Goal: Transaction & Acquisition: Purchase product/service

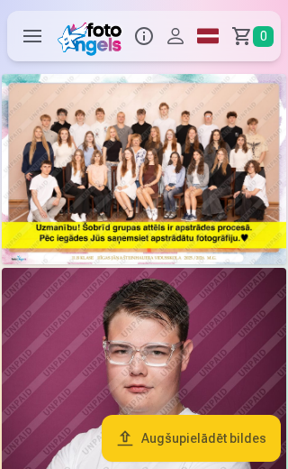
click at [69, 166] on img at bounding box center [144, 169] width 285 height 190
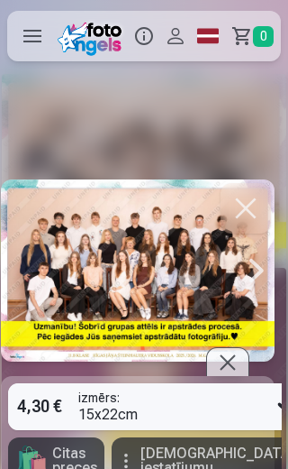
scroll to position [0, 2]
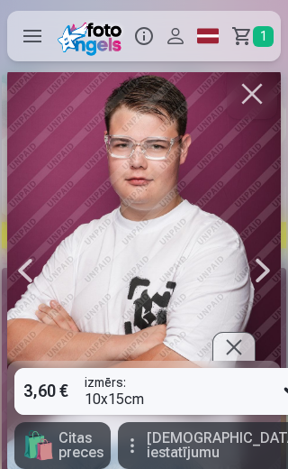
scroll to position [0, 288]
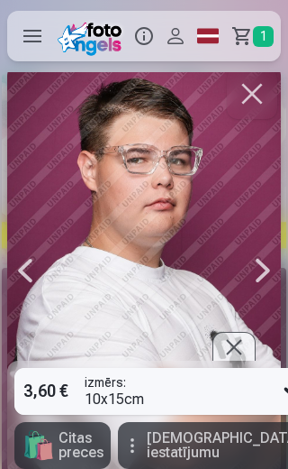
scroll to position [0, 1154]
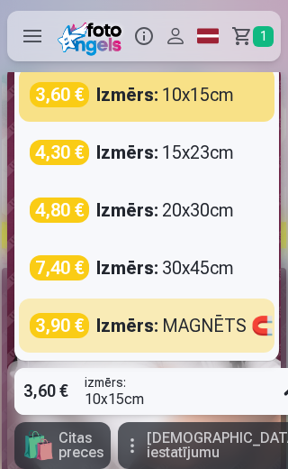
click at [174, 320] on div "Izmērs : MAGNĒTS 🧲 6x9cm" at bounding box center [213, 325] width 234 height 25
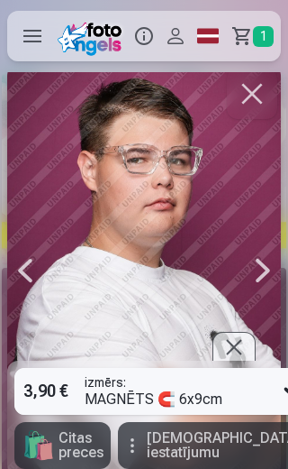
type input "*"
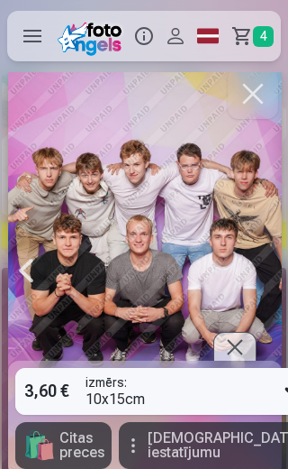
scroll to position [0, 2596]
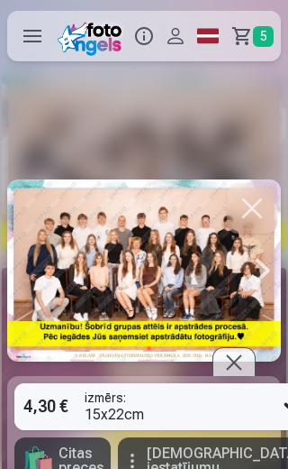
click at [263, 38] on span "5" at bounding box center [263, 36] width 21 height 21
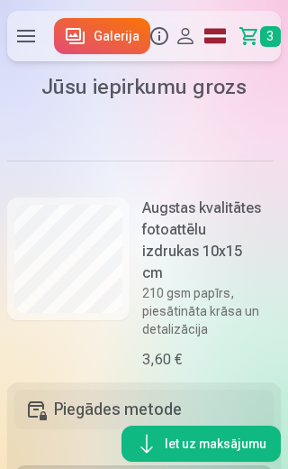
click at [226, 441] on button "Iet uz maksājumu" at bounding box center [202, 443] width 160 height 36
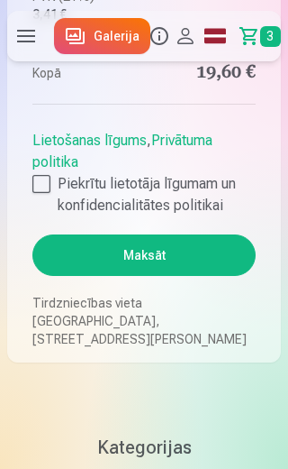
scroll to position [1700, 0]
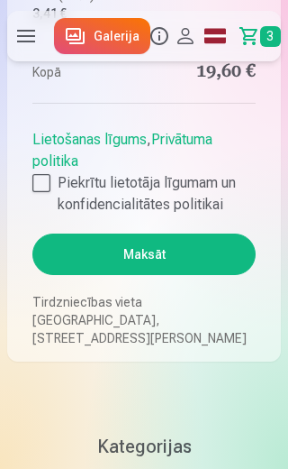
click at [47, 192] on div at bounding box center [41, 183] width 18 height 18
click at [144, 275] on button "Maksāt" at bounding box center [144, 253] width 224 height 41
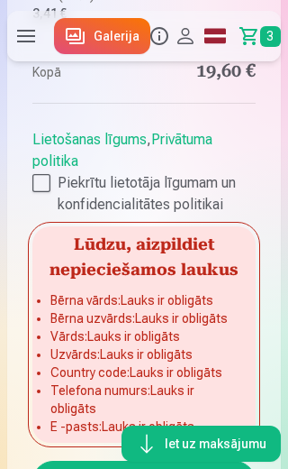
scroll to position [858, 0]
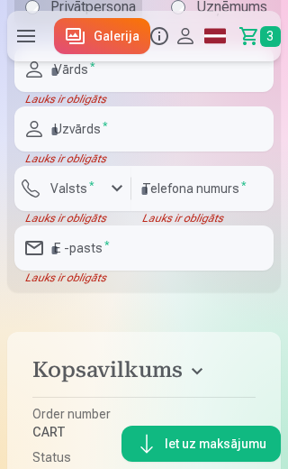
click at [88, 29] on label "Privātpersona" at bounding box center [78, 7] width 128 height 43
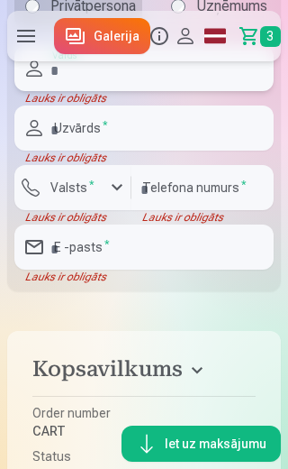
click at [119, 91] on input "text" at bounding box center [144, 68] width 260 height 45
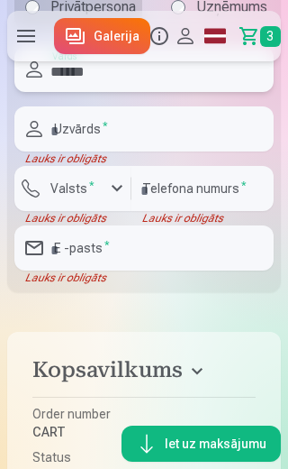
type input "******"
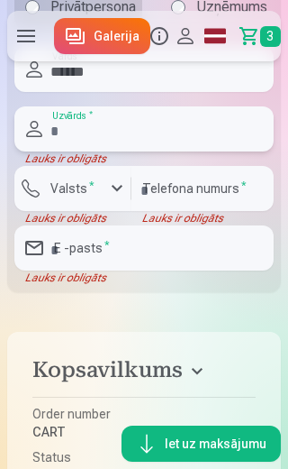
click at [160, 151] on input "text" at bounding box center [144, 128] width 260 height 45
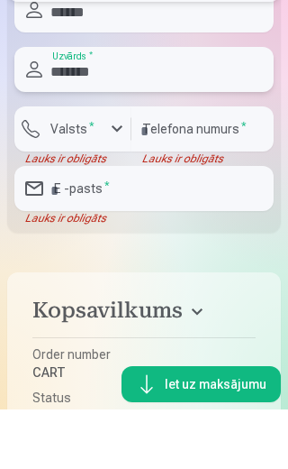
type input "*******"
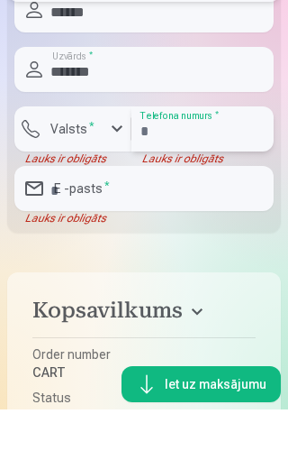
click at [177, 190] on input "number" at bounding box center [203, 188] width 142 height 45
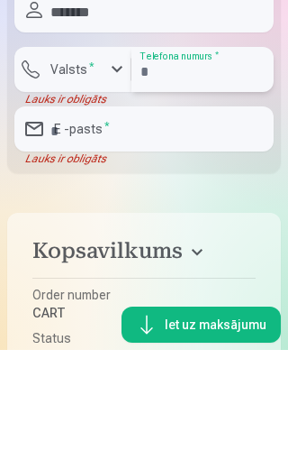
type input "********"
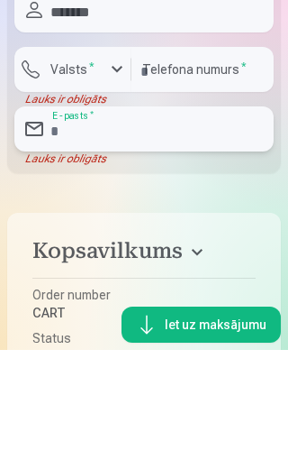
click at [169, 225] on input "email" at bounding box center [144, 247] width 260 height 45
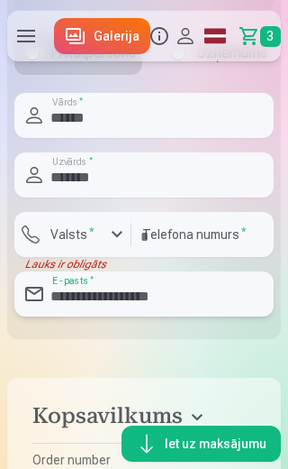
scroll to position [813, 0]
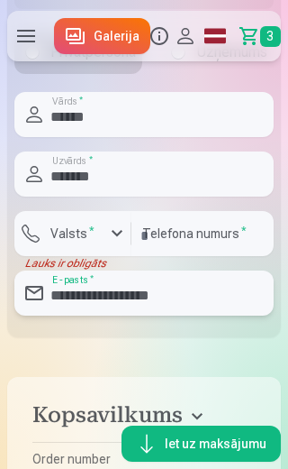
type input "**********"
click at [51, 242] on label "Valsts *" at bounding box center [72, 233] width 59 height 18
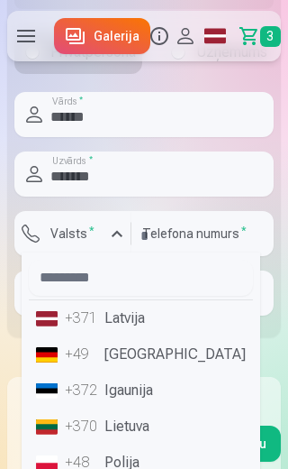
click at [139, 336] on li "+371 Latvija" at bounding box center [141, 318] width 224 height 36
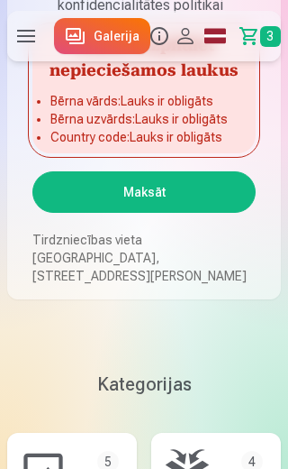
click at [107, 213] on button "Maksāt" at bounding box center [144, 191] width 224 height 41
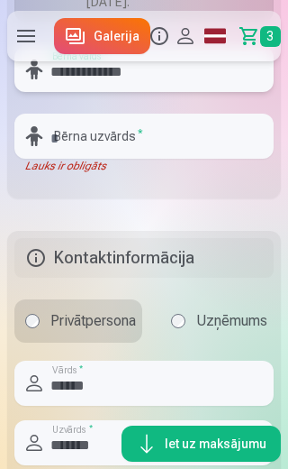
type input "**********"
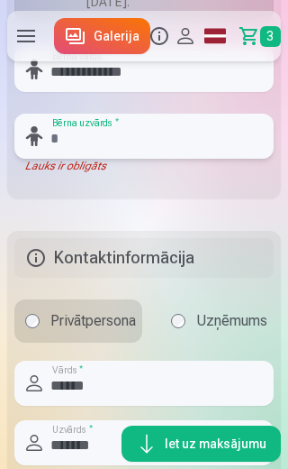
click at [180, 159] on input "text" at bounding box center [144, 136] width 260 height 45
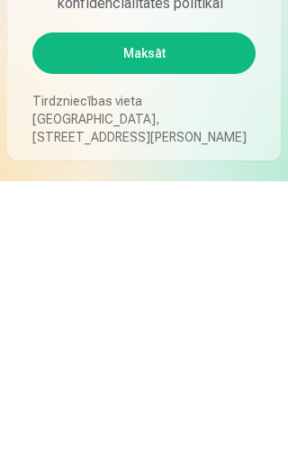
type input "*********"
click at [198, 320] on button "Maksāt" at bounding box center [144, 340] width 224 height 41
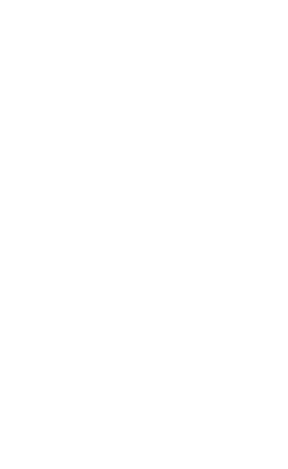
scroll to position [29, 0]
